Goal: Transaction & Acquisition: Purchase product/service

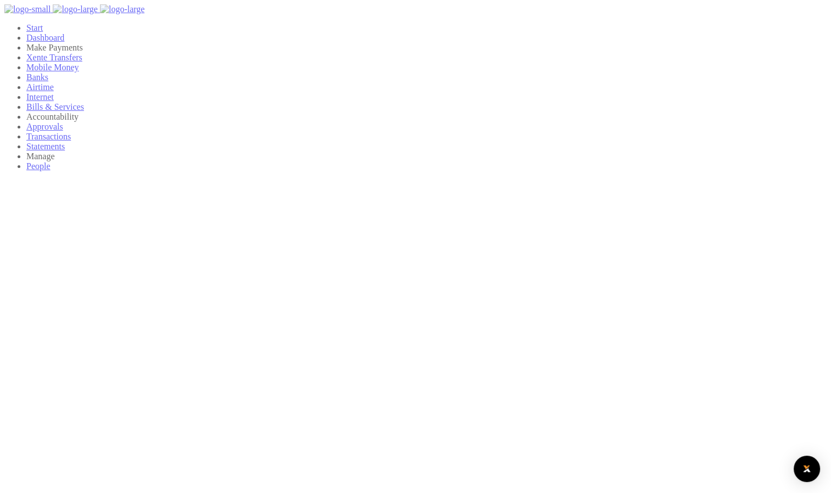
scroll to position [9, 9]
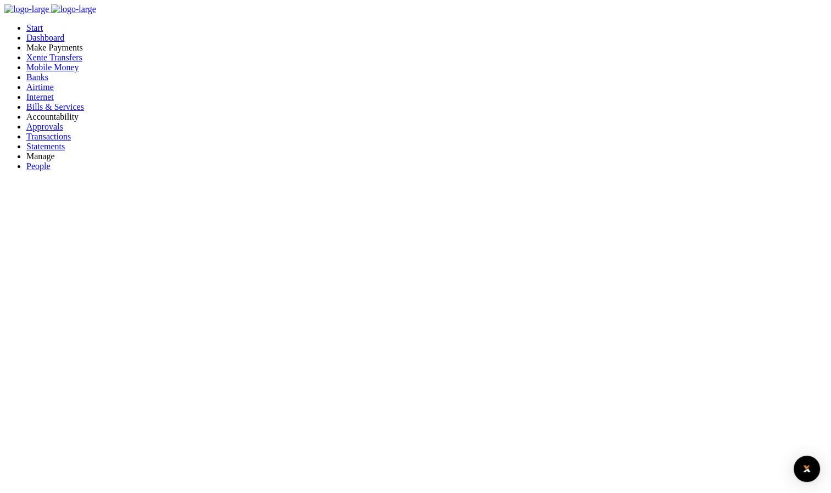
click at [70, 112] on span "Bills & Services" at bounding box center [55, 106] width 58 height 9
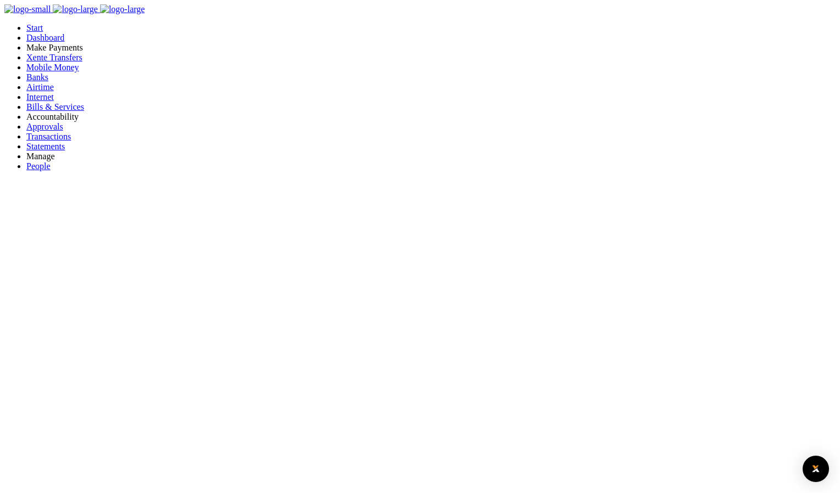
drag, startPoint x: 290, startPoint y: 176, endPoint x: 426, endPoint y: 174, distance: 136.3
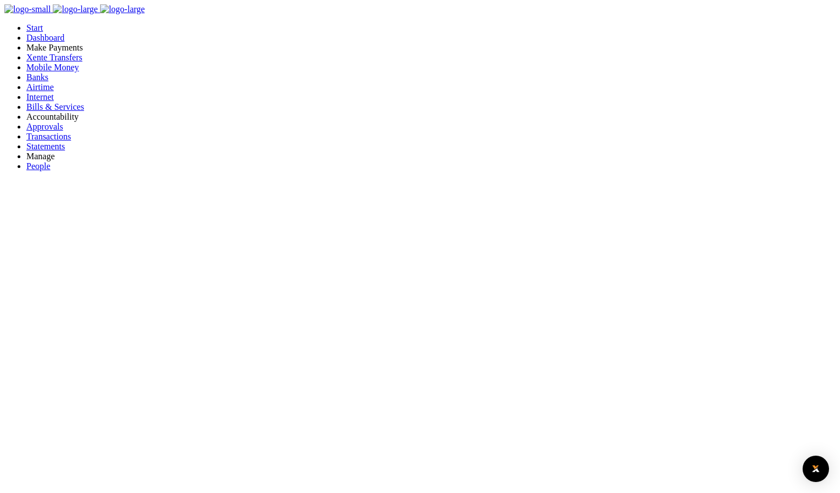
drag, startPoint x: 426, startPoint y: 174, endPoint x: 454, endPoint y: 275, distance: 104.8
select select
